Goal: Check status: Check status

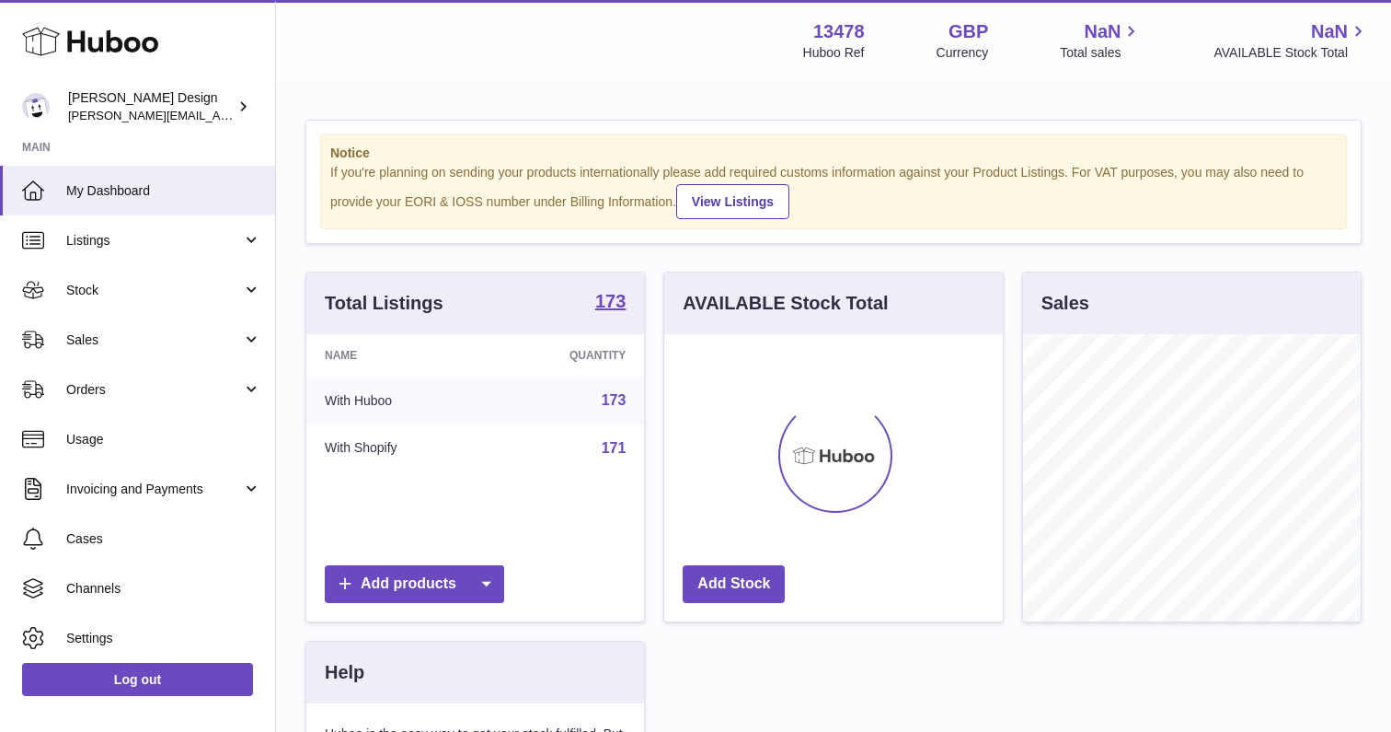
scroll to position [287, 338]
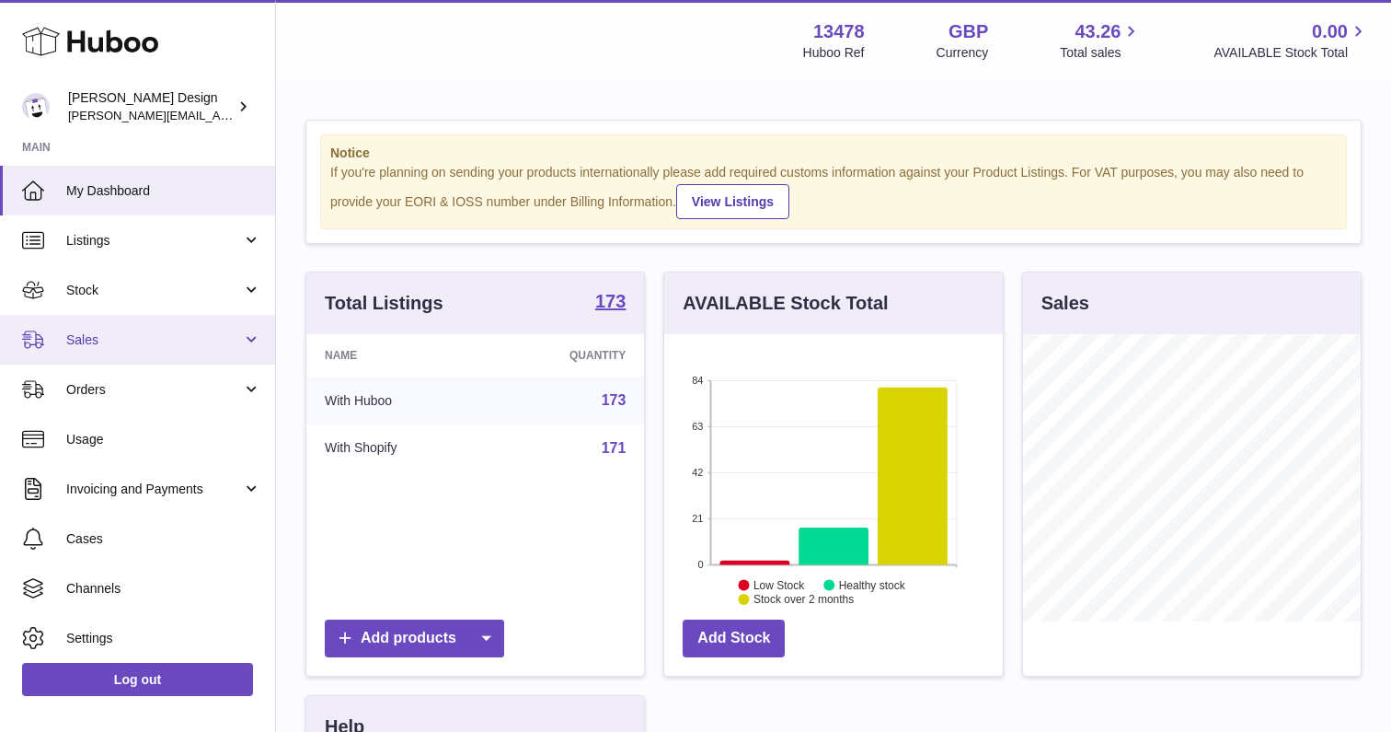
click at [158, 338] on span "Sales" at bounding box center [154, 339] width 176 height 17
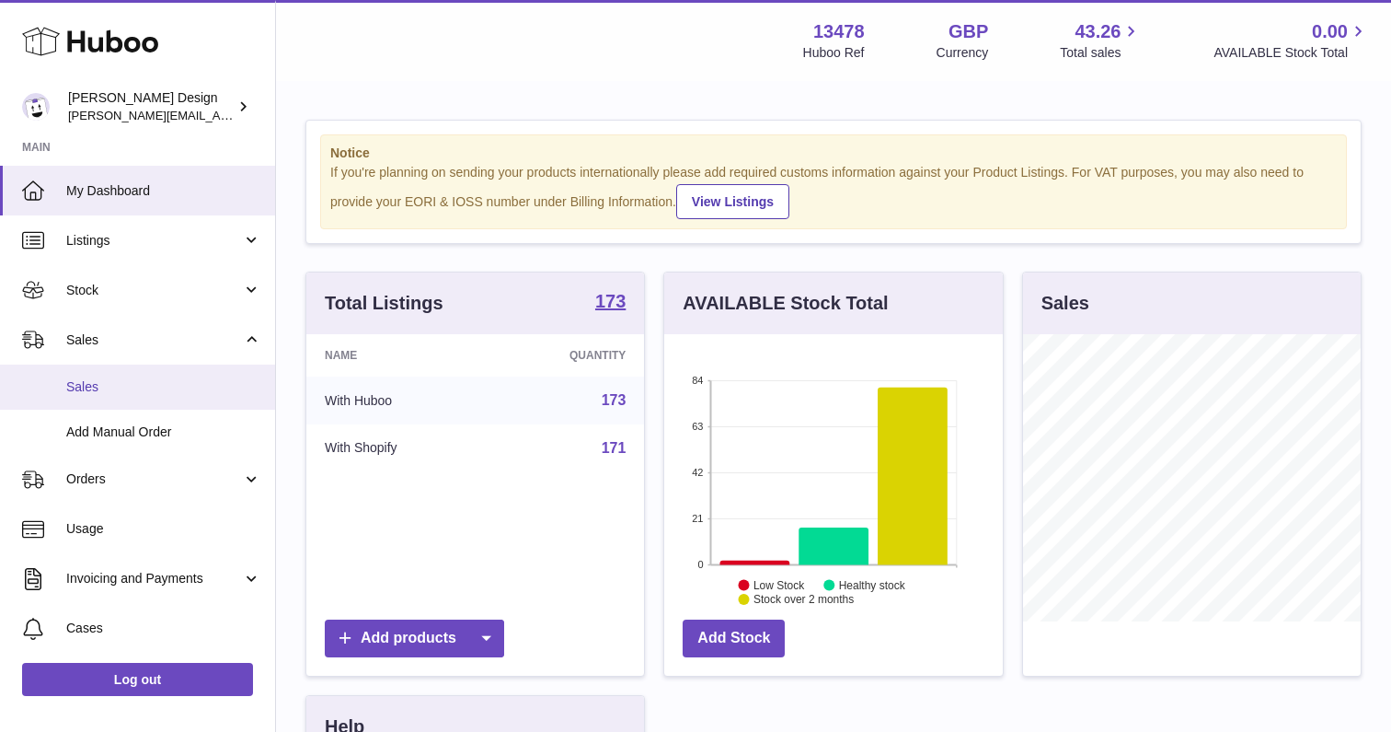
click at [119, 390] on span "Sales" at bounding box center [163, 386] width 195 height 17
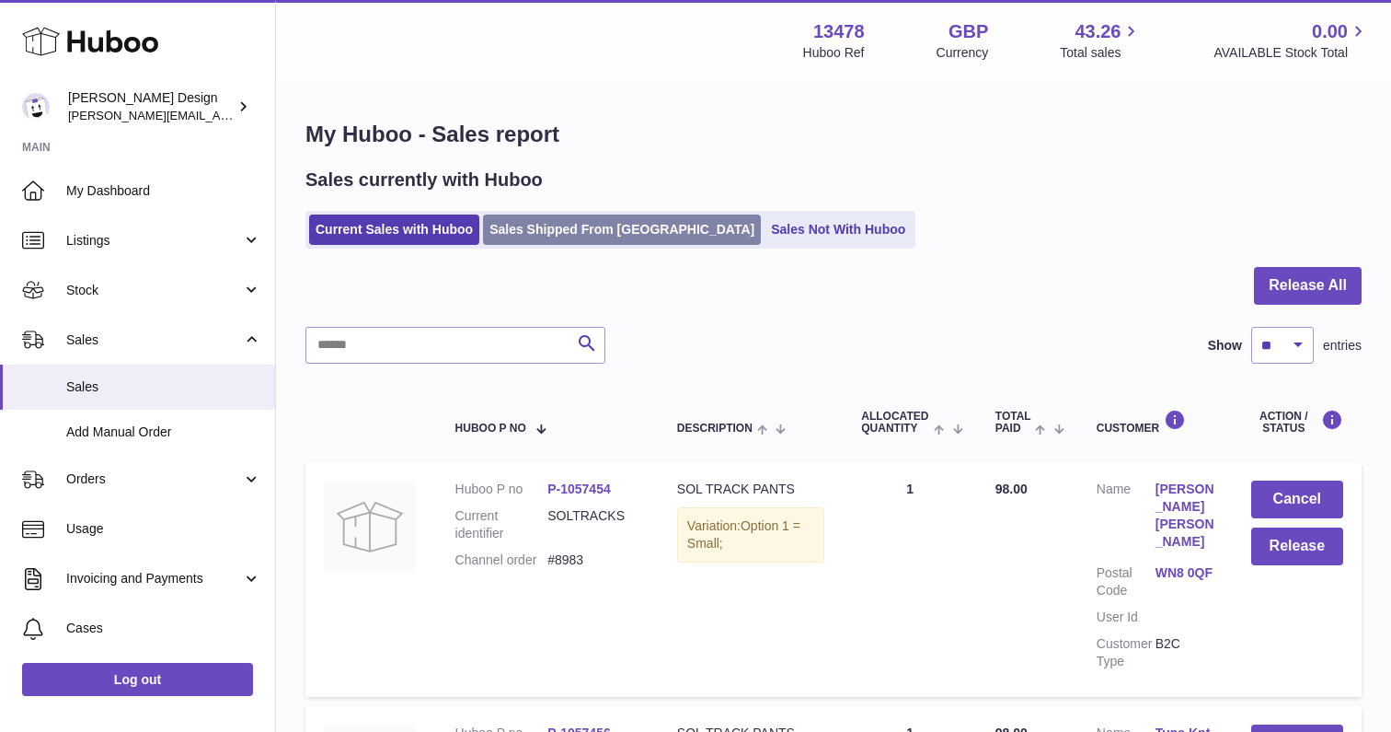
click at [558, 232] on link "Sales Shipped From Huboo" at bounding box center [622, 229] width 278 height 30
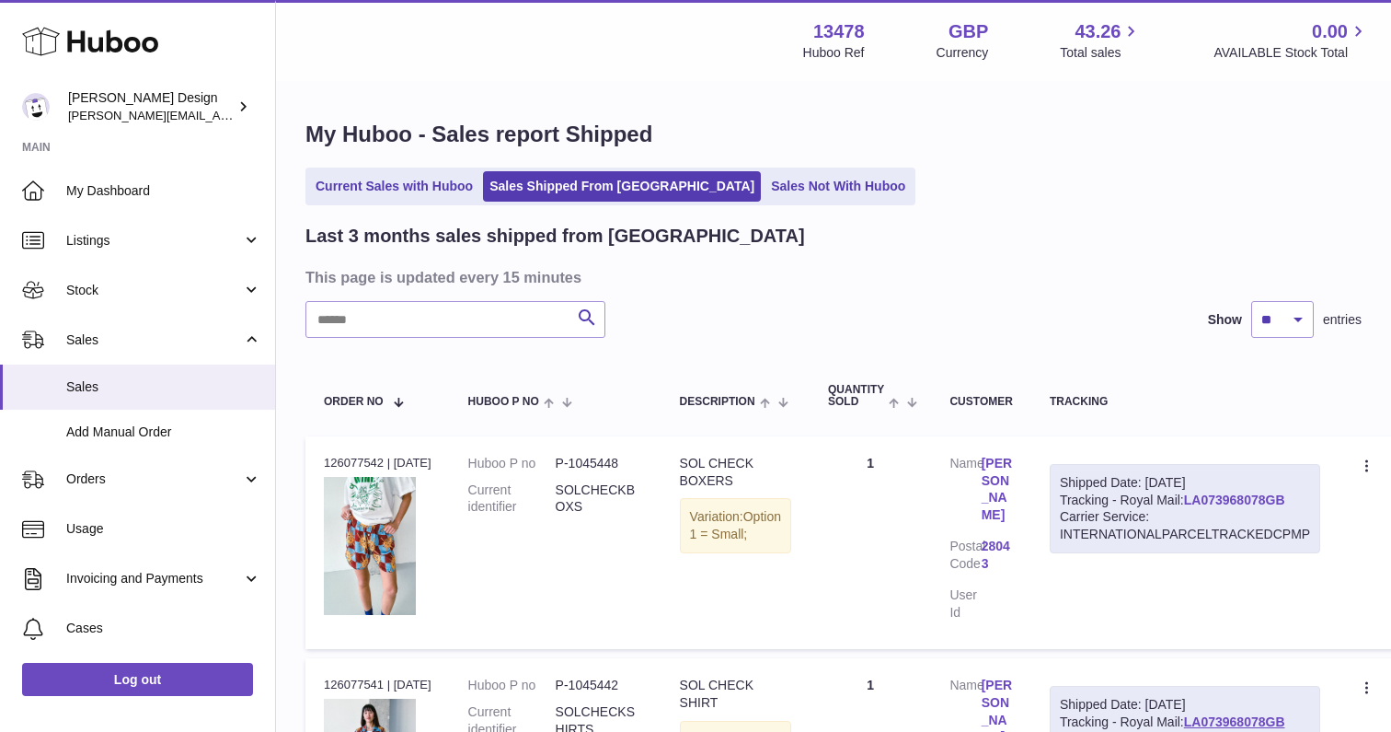
click at [1184, 507] on link "LA073968078GB" at bounding box center [1234, 499] width 101 height 15
click at [396, 199] on link "Current Sales with Huboo" at bounding box center [394, 186] width 170 height 30
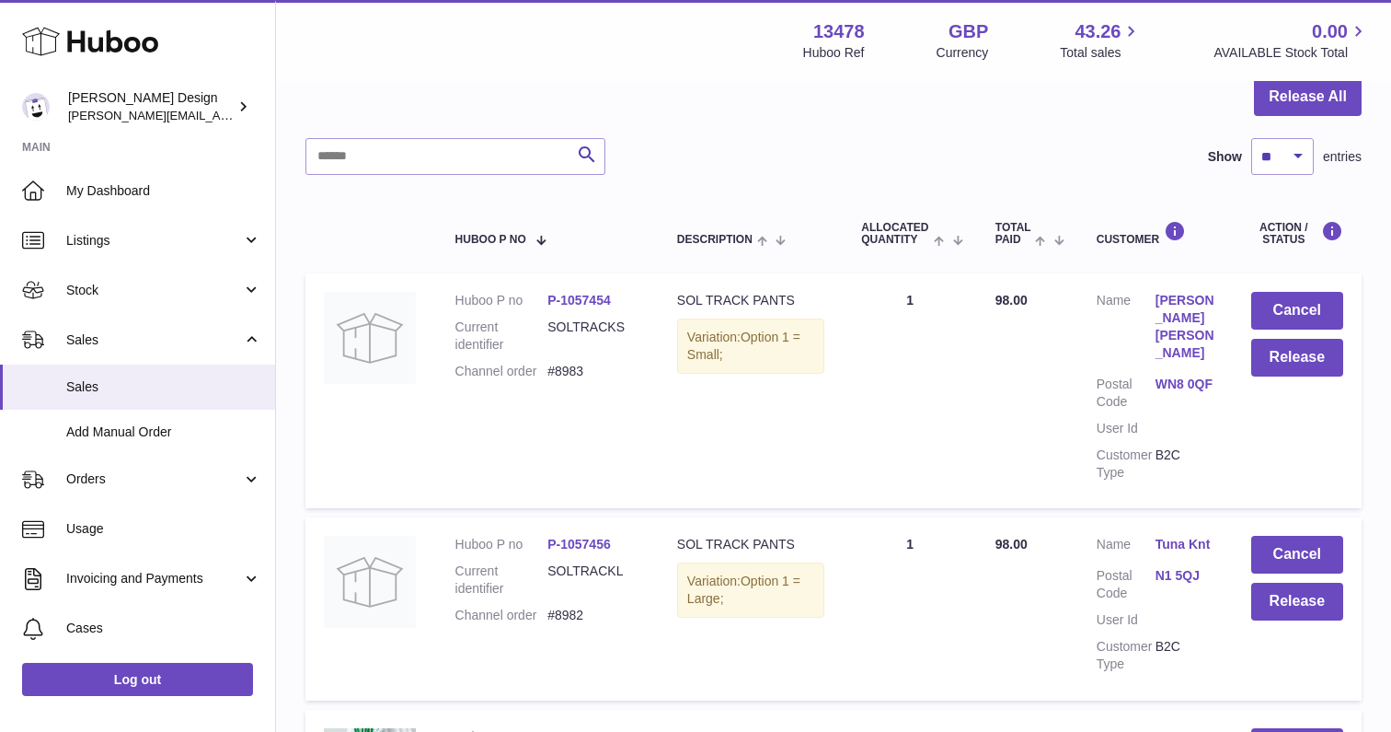
scroll to position [261, 0]
